Goal: Task Accomplishment & Management: Use online tool/utility

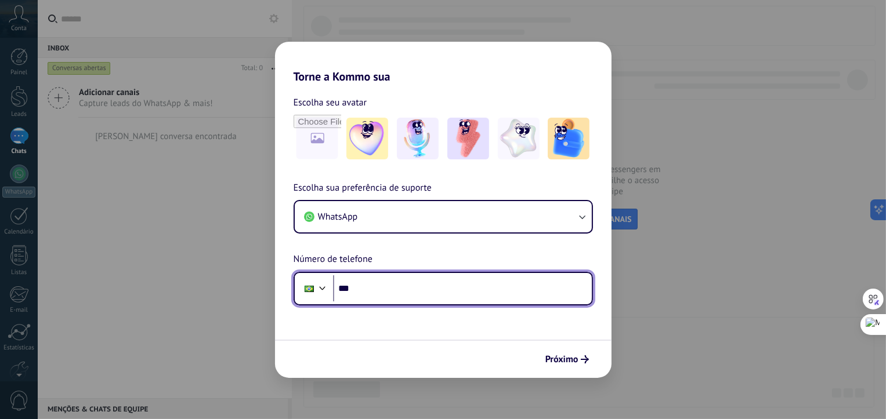
click at [423, 281] on input "***" at bounding box center [462, 289] width 259 height 27
type input "**********"
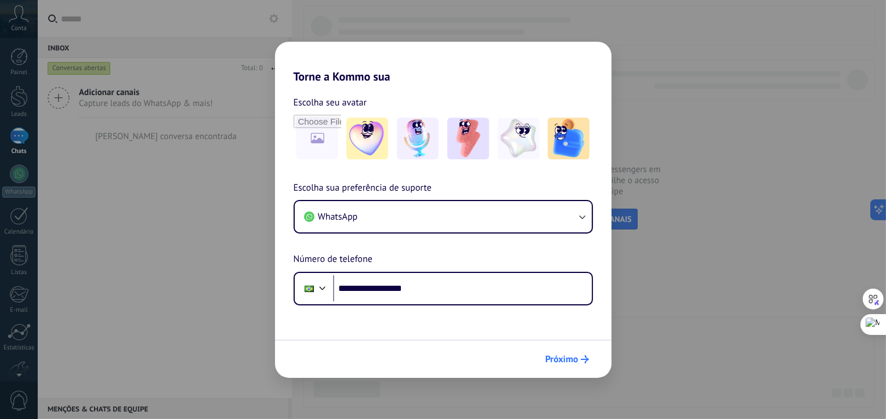
click at [572, 356] on span "Próximo" at bounding box center [561, 360] width 33 height 8
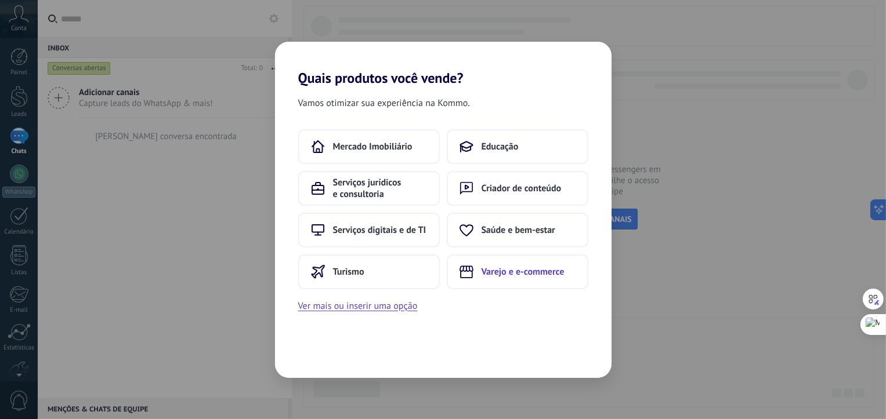
click at [503, 283] on button "Varejo e e-commerce" at bounding box center [518, 272] width 142 height 35
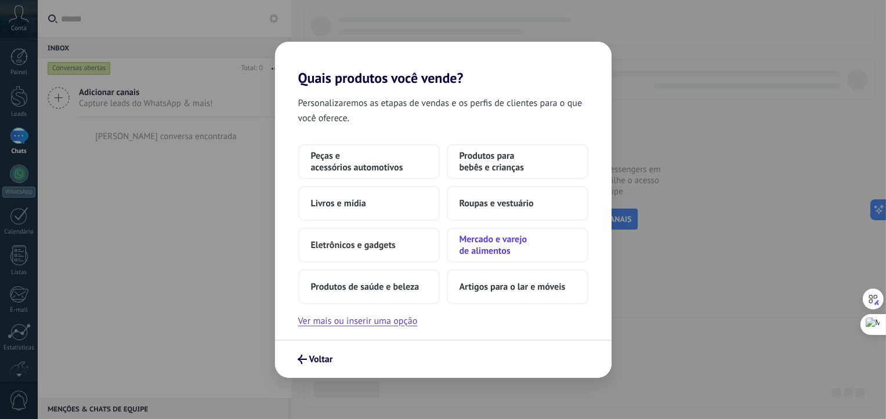
click at [504, 249] on span "Mercado e varejo de alimentos" at bounding box center [517, 245] width 116 height 23
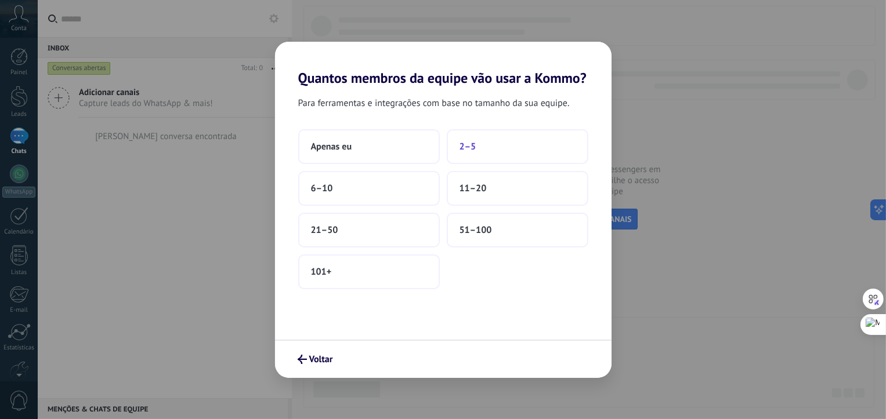
click at [494, 151] on button "2–5" at bounding box center [518, 146] width 142 height 35
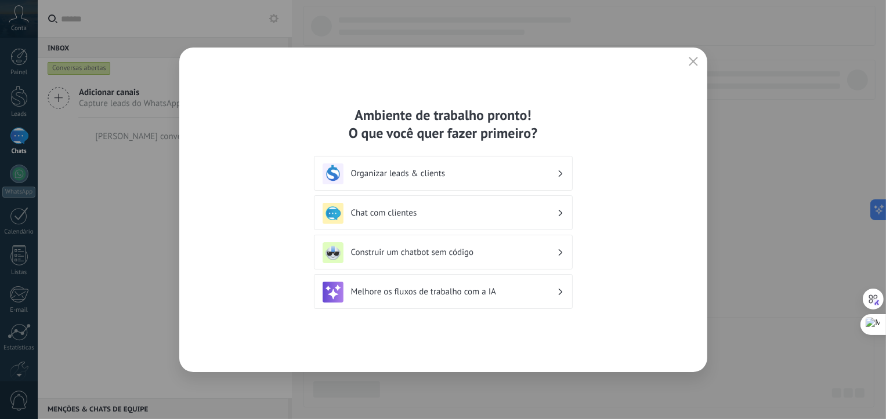
click at [436, 174] on h3 "Organizar leads & clients" at bounding box center [454, 173] width 206 height 11
click at [563, 176] on div "Organizar leads & clients" at bounding box center [442, 174] width 241 height 21
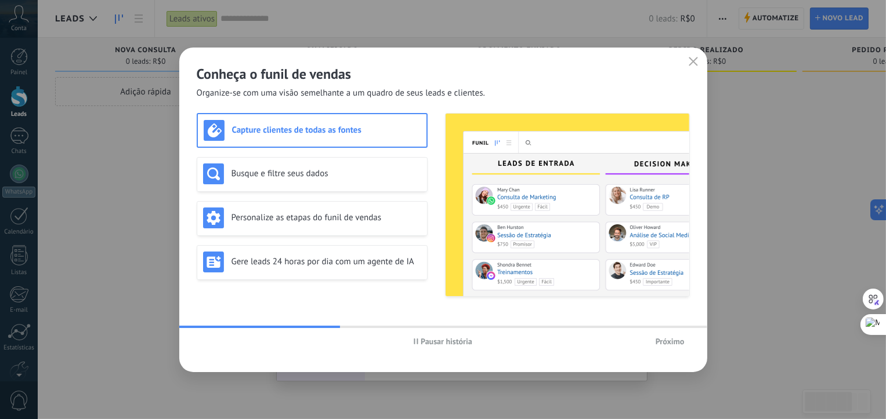
click at [680, 343] on span "Próximo" at bounding box center [669, 342] width 29 height 8
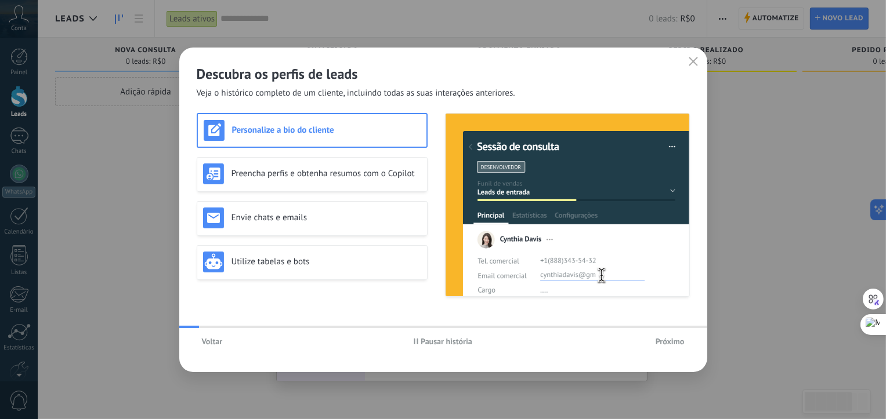
click at [680, 343] on span "Próximo" at bounding box center [669, 342] width 29 height 8
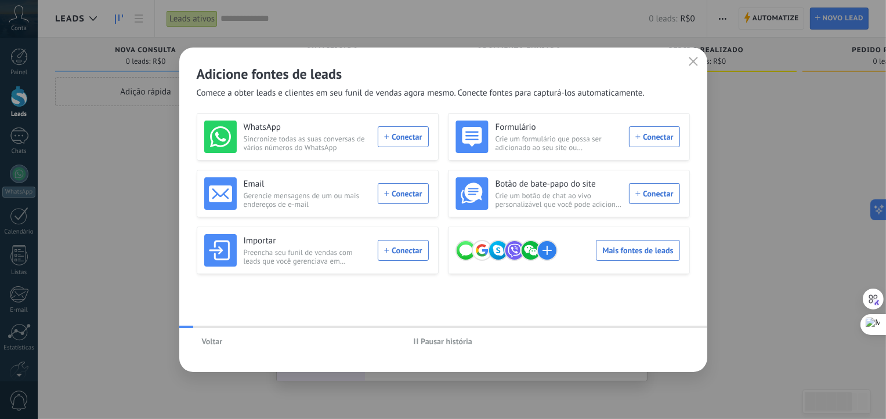
click at [680, 343] on div "Voltar Pausar história" at bounding box center [443, 341] width 528 height 27
click at [689, 61] on icon "button" at bounding box center [692, 61] width 9 height 9
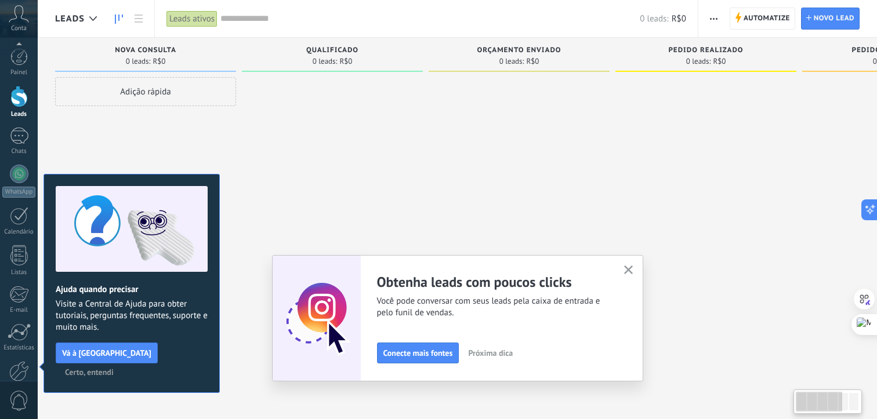
scroll to position [63, 0]
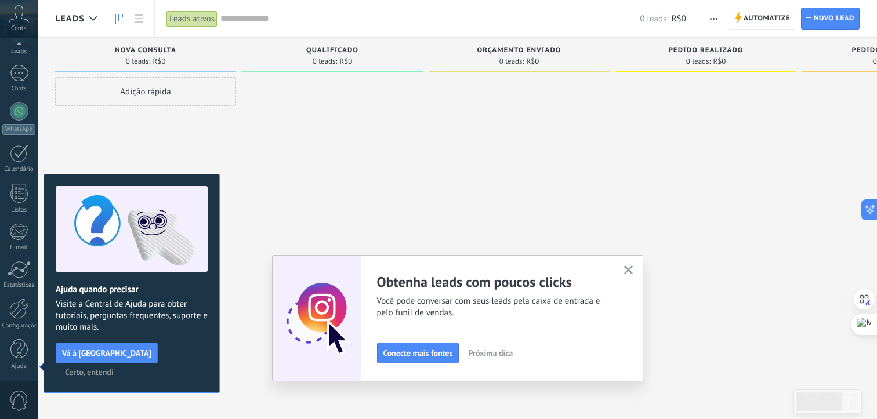
drag, startPoint x: 636, startPoint y: 272, endPoint x: 575, endPoint y: 238, distance: 69.4
click at [632, 267] on icon "button" at bounding box center [628, 270] width 9 height 9
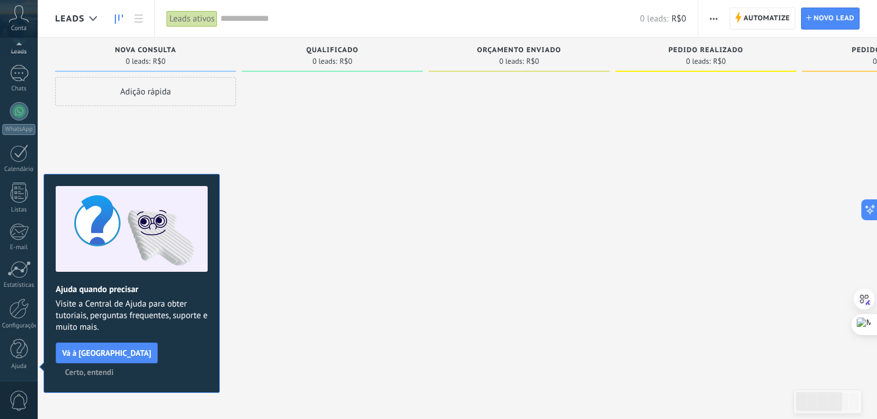
click at [114, 368] on span "Certo, entendi" at bounding box center [89, 372] width 49 height 8
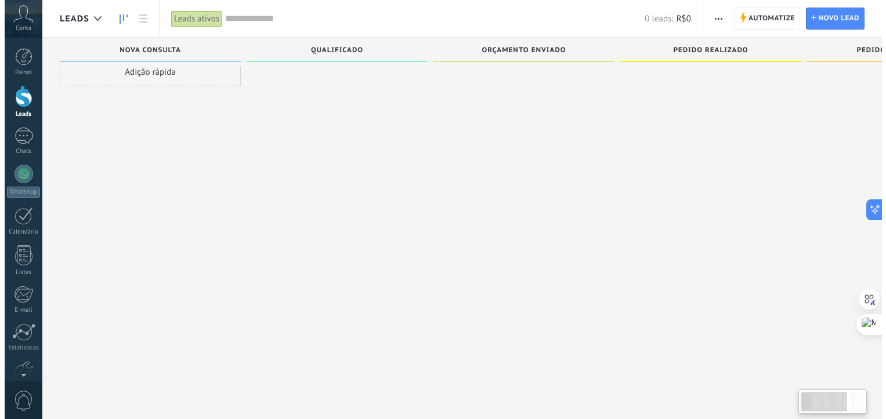
scroll to position [0, 0]
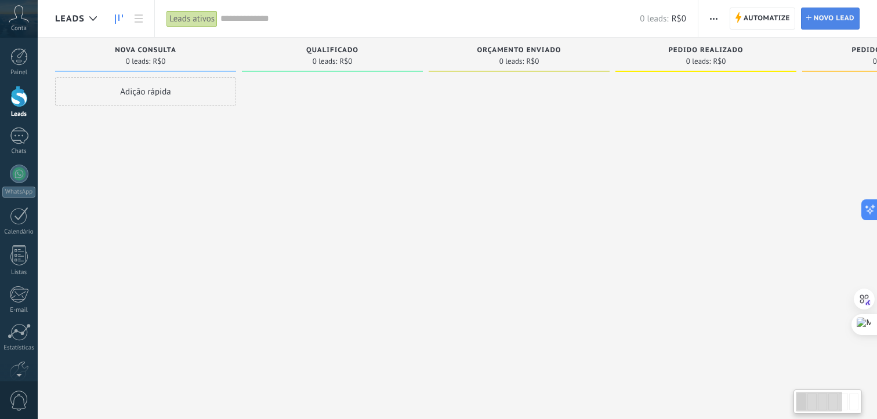
click at [839, 13] on span "Novo lead" at bounding box center [834, 18] width 41 height 21
click at [839, 19] on span "Novo lead" at bounding box center [834, 18] width 41 height 21
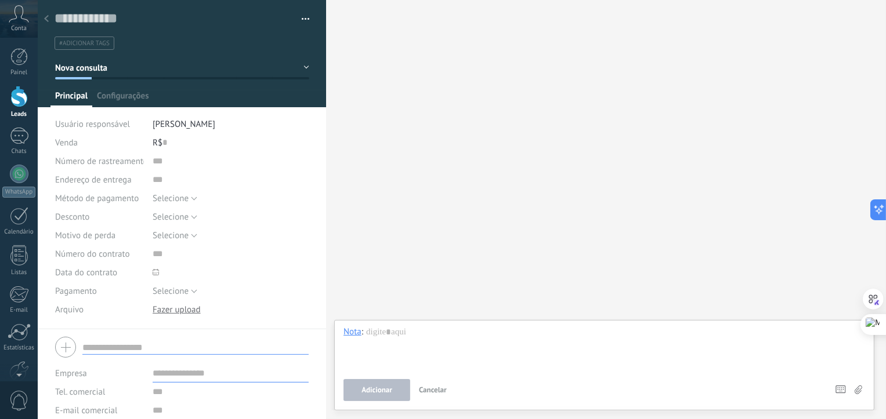
click at [428, 137] on div "Buscar Carregar mais Participantes: 0 Adicionar membro Bots: 0" at bounding box center [606, 209] width 560 height 419
drag, startPoint x: 541, startPoint y: 186, endPoint x: 512, endPoint y: 222, distance: 46.6
click at [541, 186] on div "Buscar Carregar mais Participantes: 0 Adicionar membro Bots: 0" at bounding box center [606, 209] width 560 height 419
click at [416, 337] on div at bounding box center [603, 349] width 521 height 44
click at [9, 12] on icon at bounding box center [19, 13] width 20 height 17
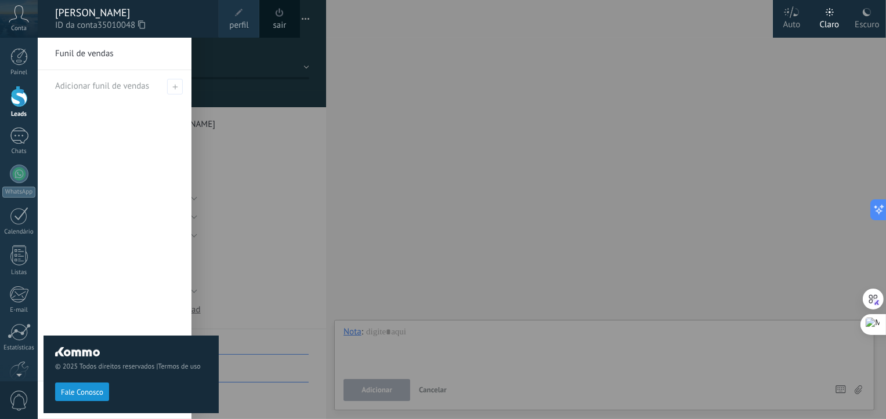
click at [469, 89] on div at bounding box center [481, 209] width 886 height 419
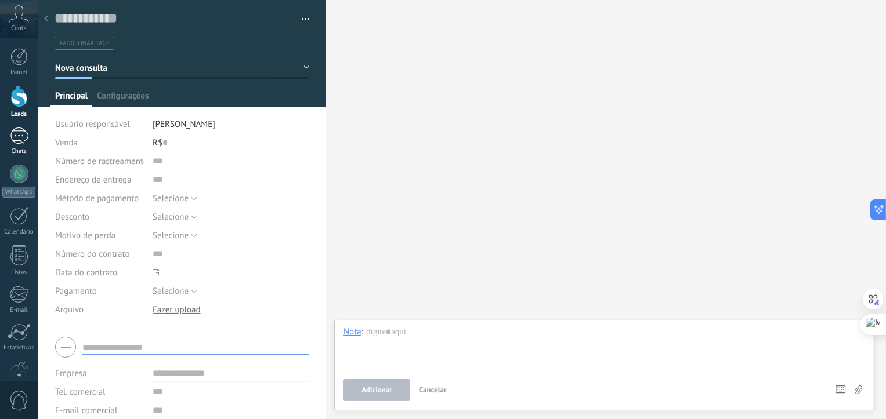
click at [23, 142] on div at bounding box center [19, 136] width 19 height 17
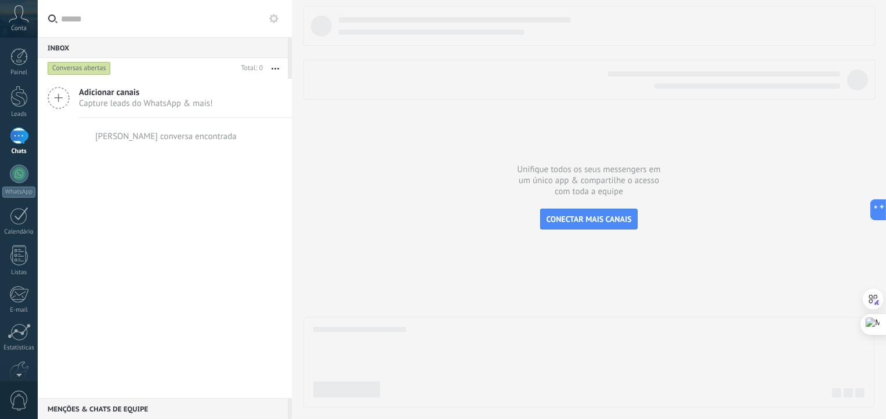
click at [21, 27] on span "Conta" at bounding box center [19, 29] width 16 height 8
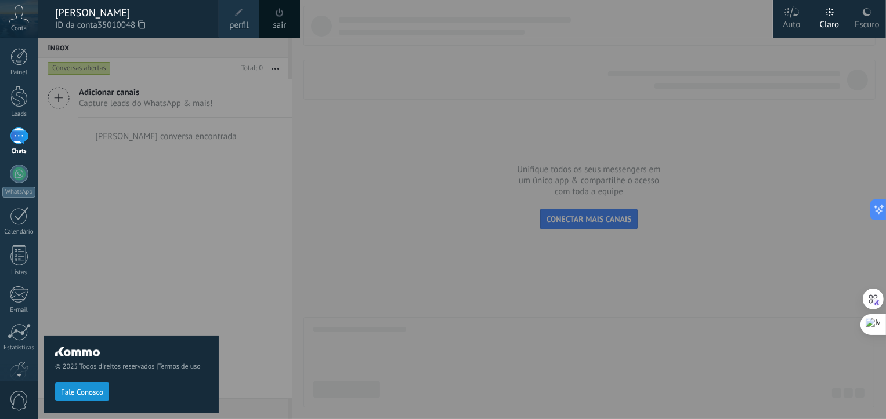
click at [336, 140] on div at bounding box center [481, 209] width 886 height 419
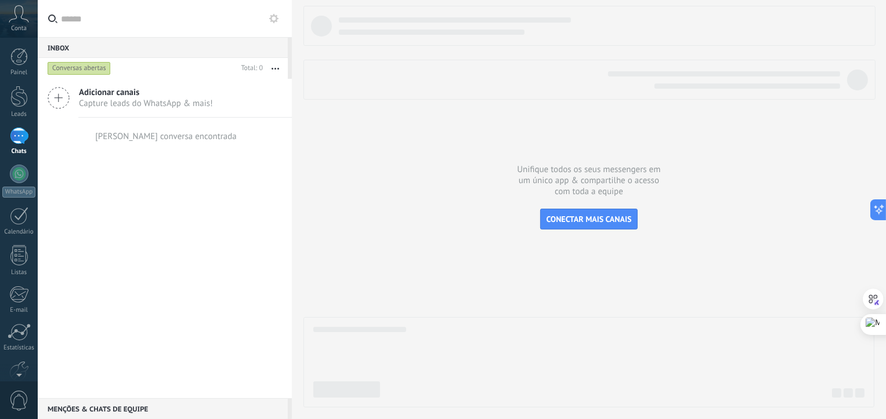
click at [61, 102] on icon at bounding box center [59, 98] width 22 height 22
click at [27, 59] on div at bounding box center [18, 56] width 17 height 17
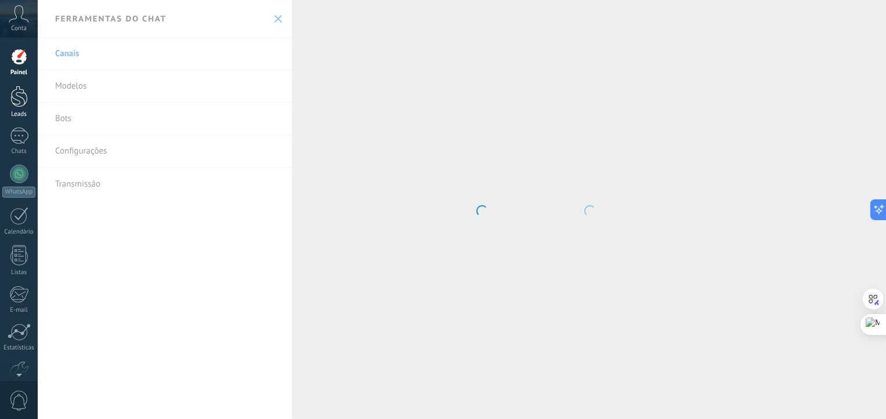
click at [14, 93] on div at bounding box center [18, 96] width 17 height 21
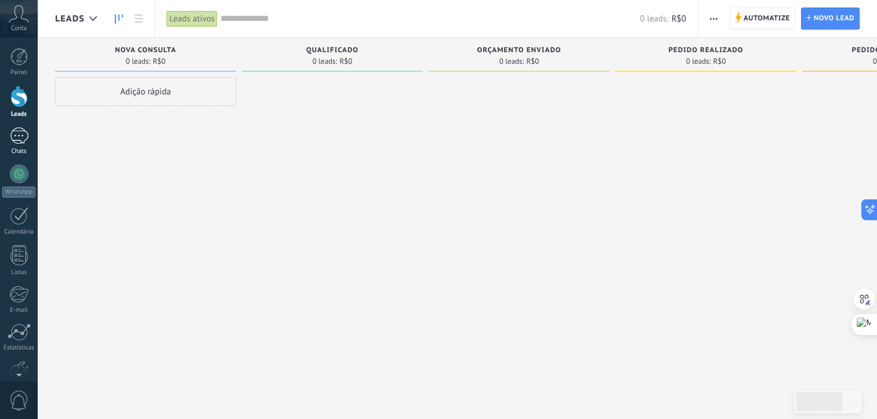
click at [26, 136] on div at bounding box center [19, 136] width 19 height 17
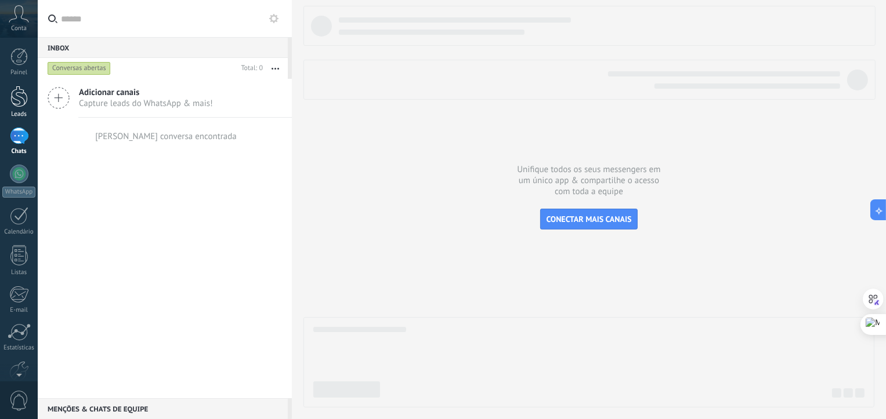
click at [21, 102] on div at bounding box center [18, 96] width 17 height 21
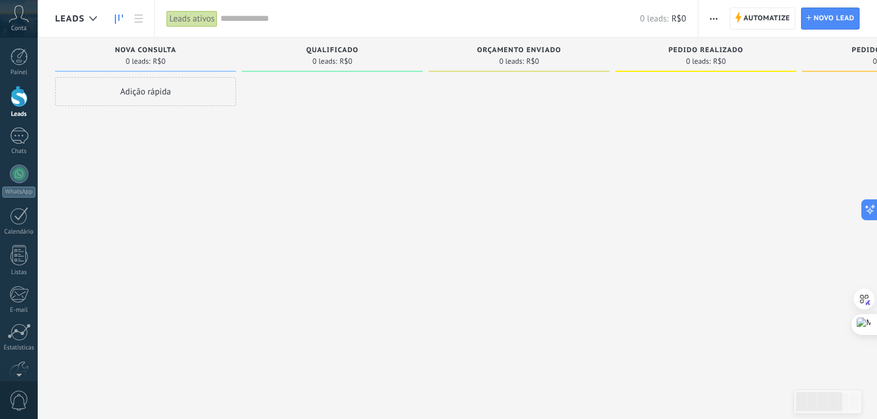
click at [374, 35] on div "0 leads: R$0" at bounding box center [453, 18] width 466 height 37
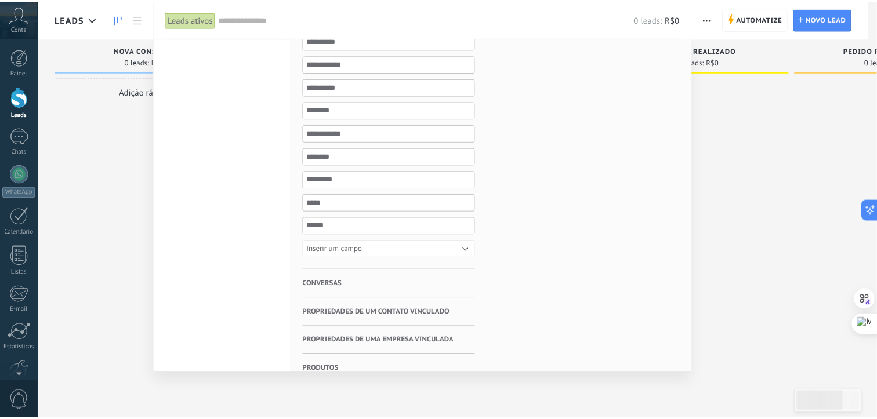
scroll to position [499, 0]
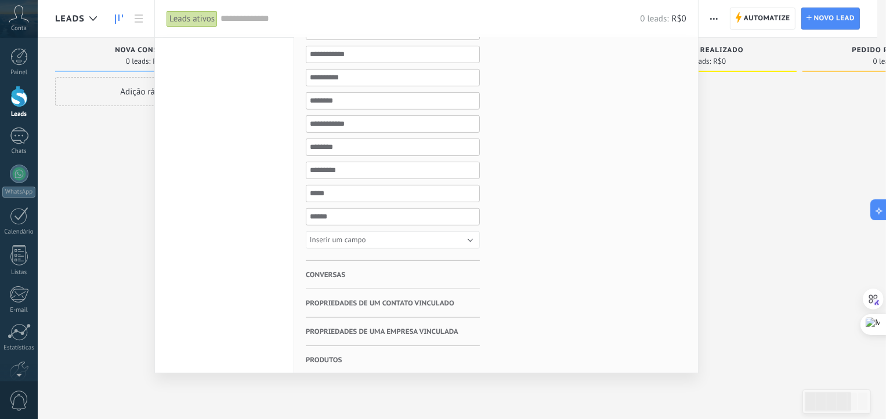
click at [796, 136] on div at bounding box center [443, 209] width 886 height 419
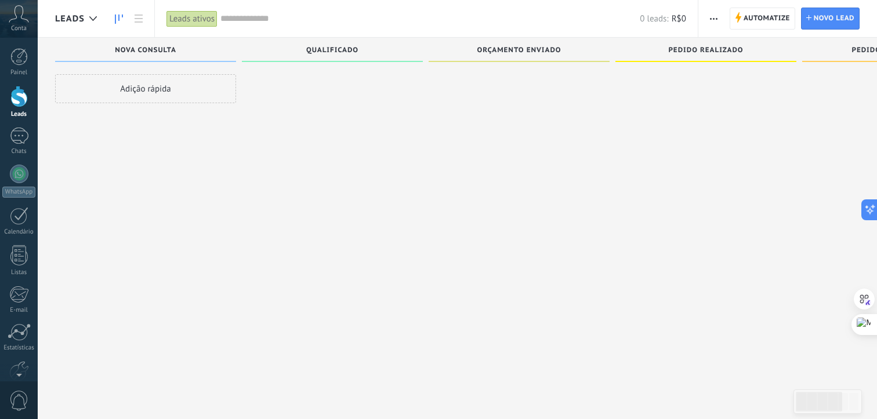
scroll to position [3, 0]
click at [507, 49] on span "Orçamento enviado" at bounding box center [519, 50] width 84 height 8
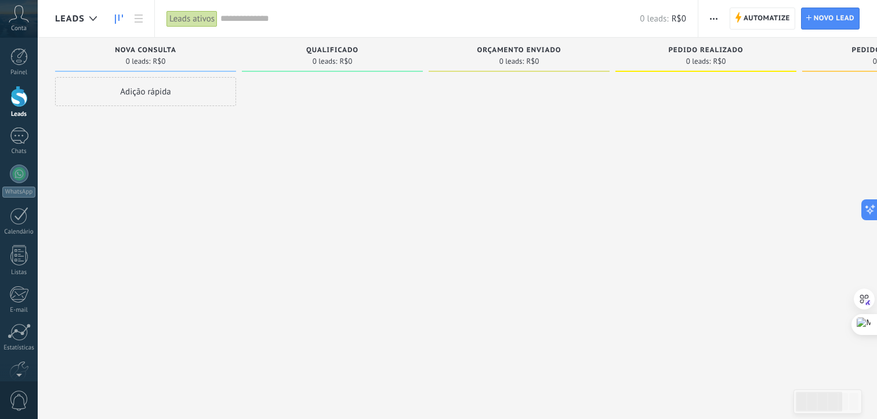
click at [516, 63] on span "0 leads:" at bounding box center [511, 61] width 25 height 7
